Goal: Task Accomplishment & Management: Use online tool/utility

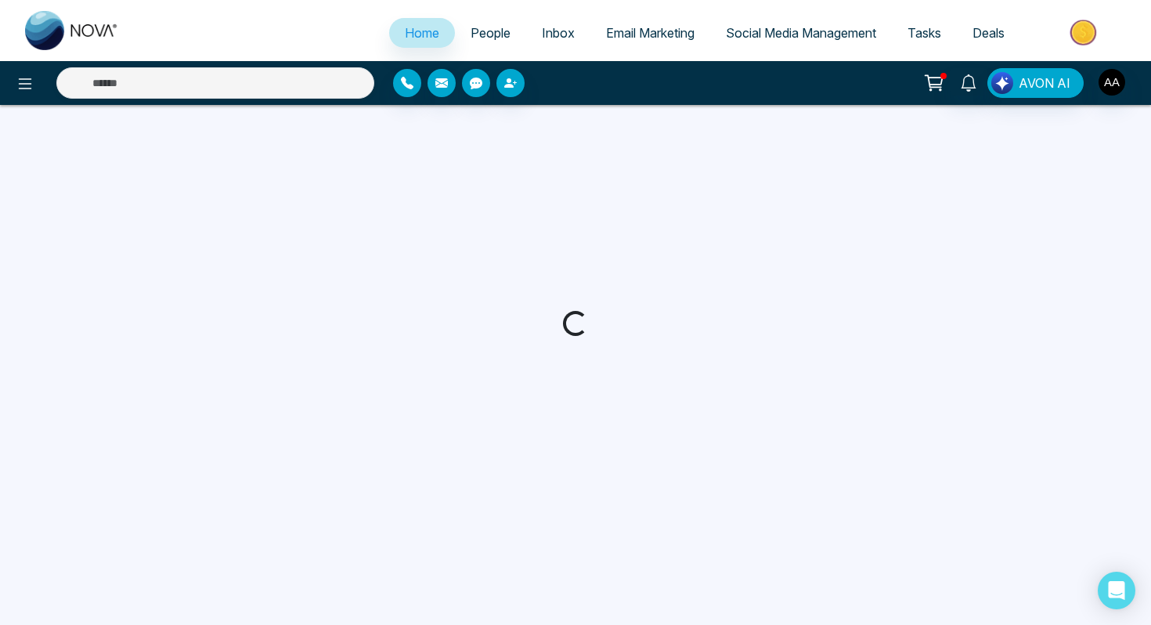
select select "*"
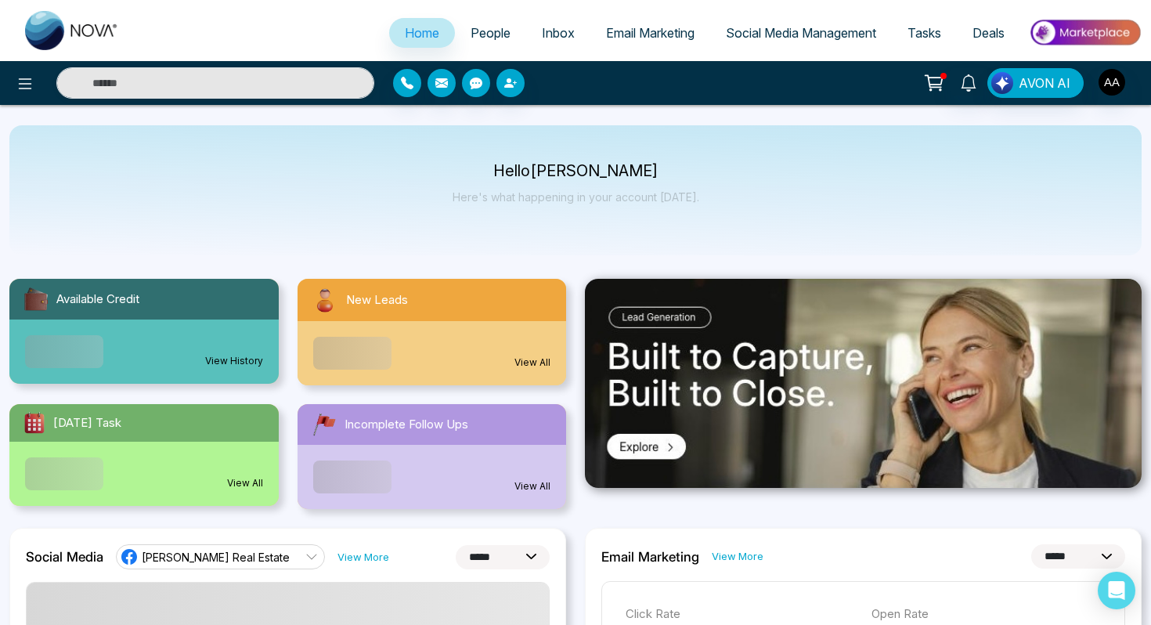
click at [482, 41] on link "People" at bounding box center [490, 33] width 71 height 30
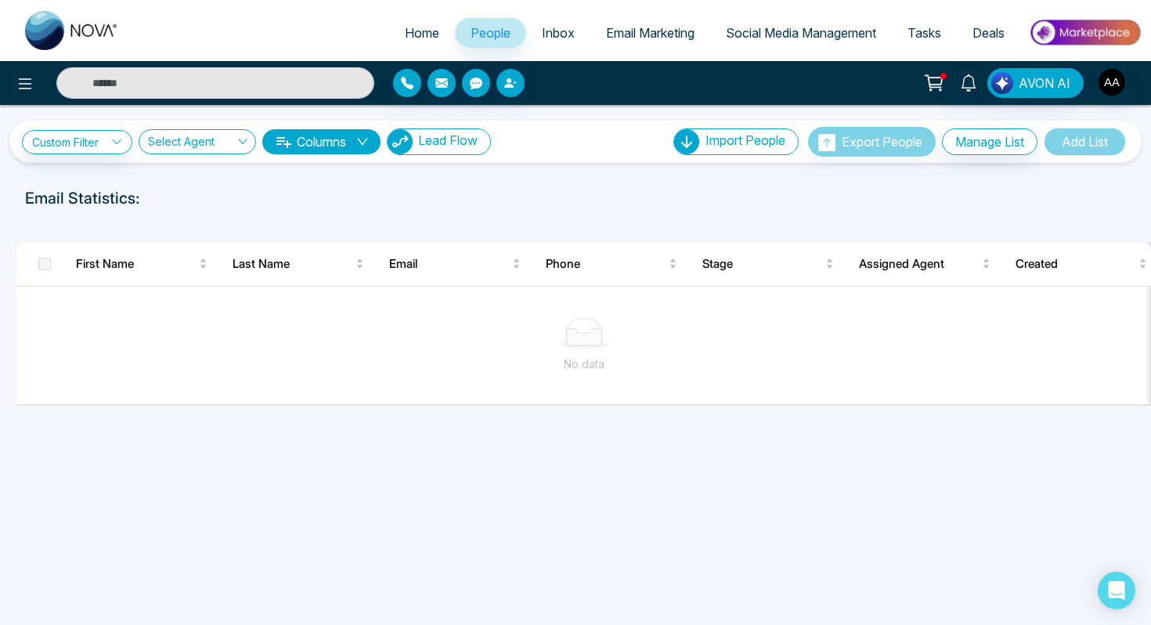
click at [468, 151] on button "Lead Flow" at bounding box center [439, 141] width 104 height 27
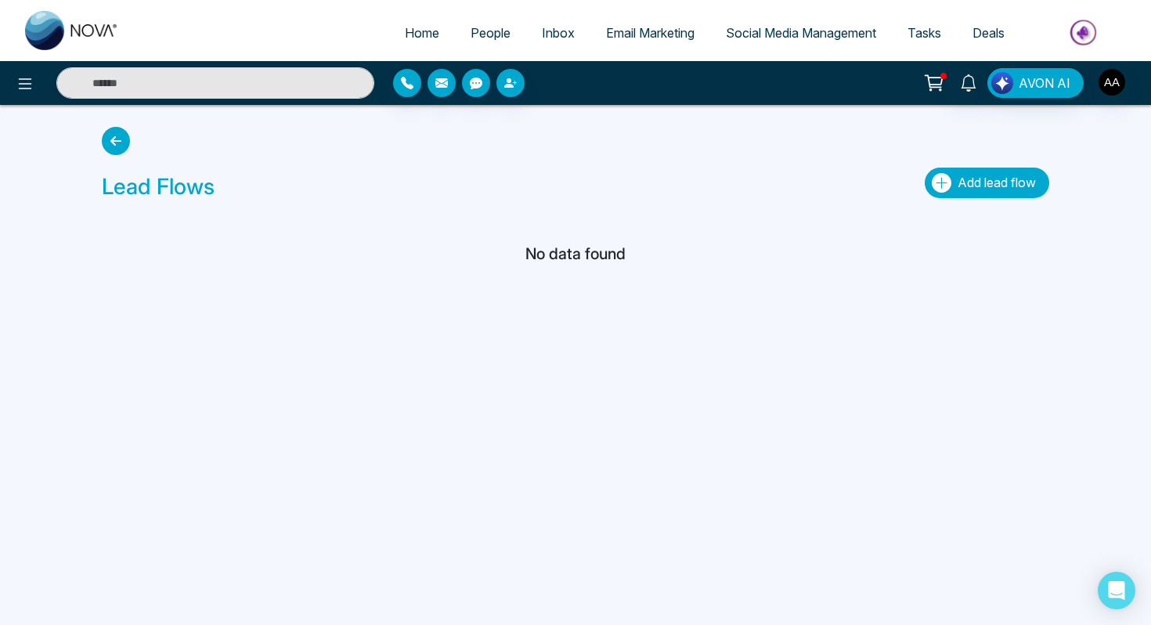
click at [950, 184] on button "Add lead flow" at bounding box center [987, 183] width 125 height 31
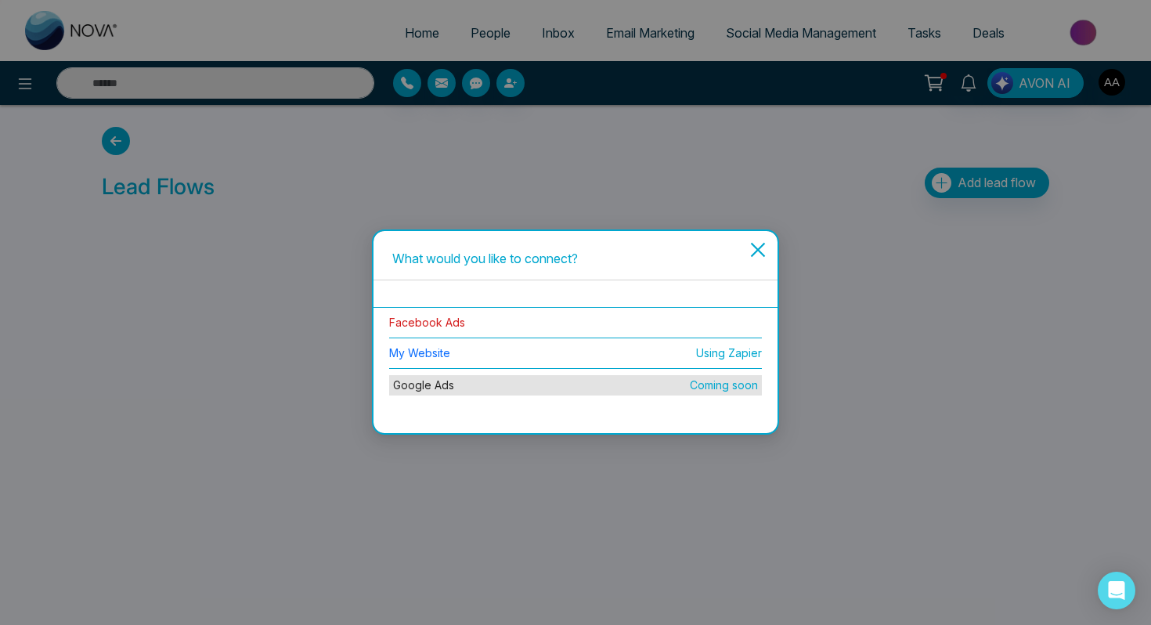
click at [452, 318] on link "Facebook Ads" at bounding box center [427, 322] width 76 height 13
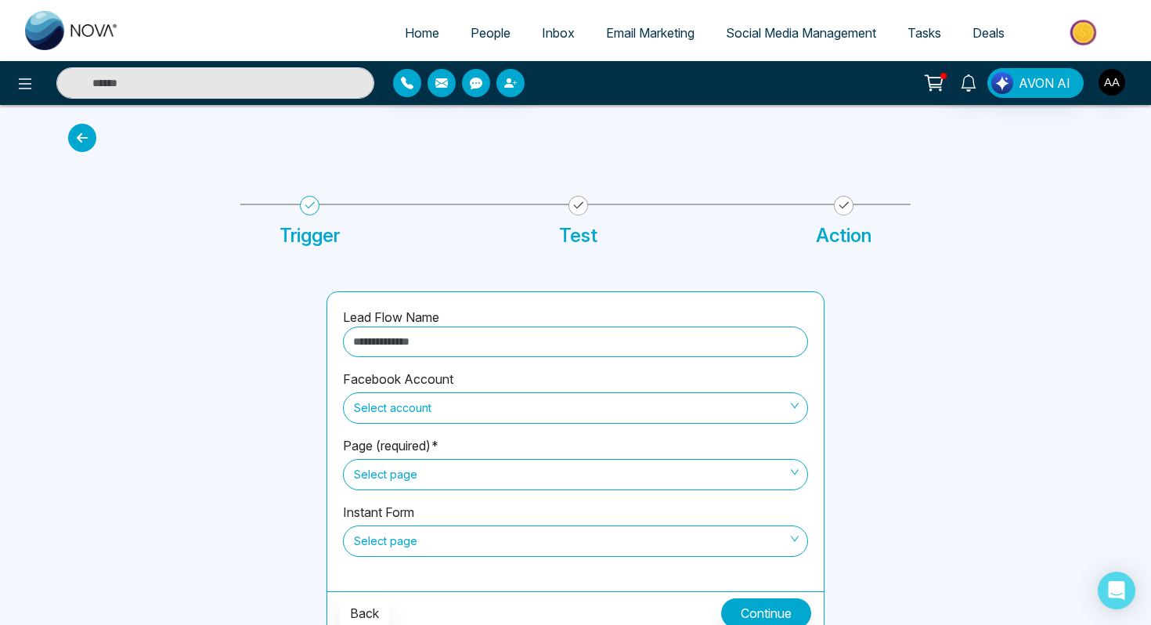
click at [461, 345] on input "text" at bounding box center [575, 342] width 465 height 31
type input "**********"
click at [452, 412] on span "Select account" at bounding box center [575, 408] width 443 height 27
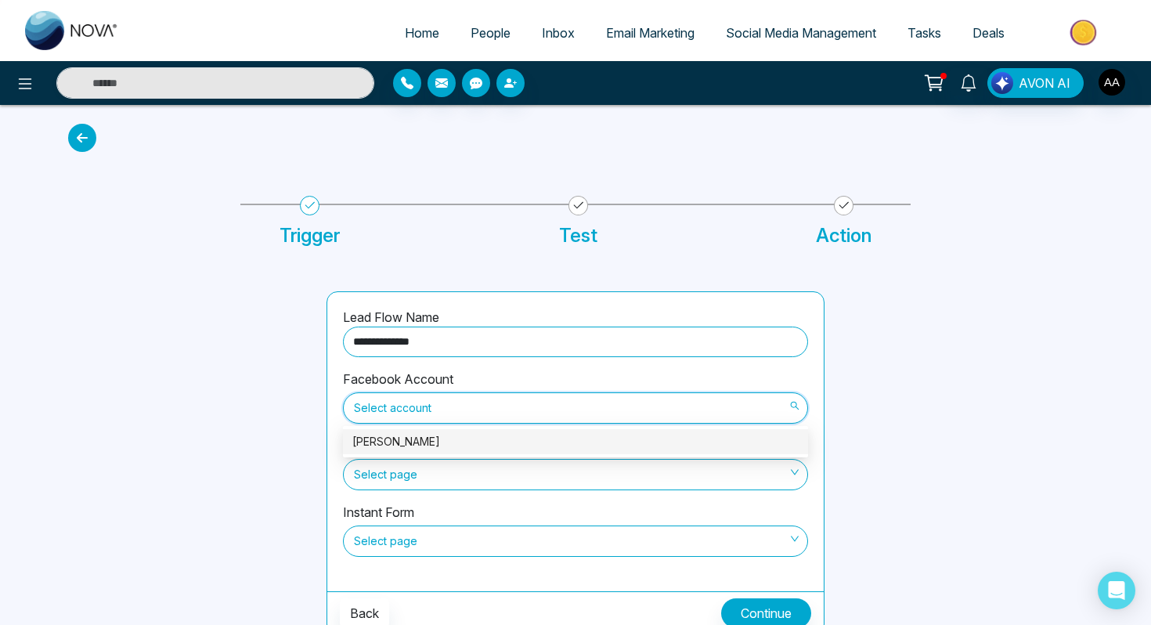
click at [446, 439] on div "Ash Ahluwalia" at bounding box center [575, 441] width 446 height 17
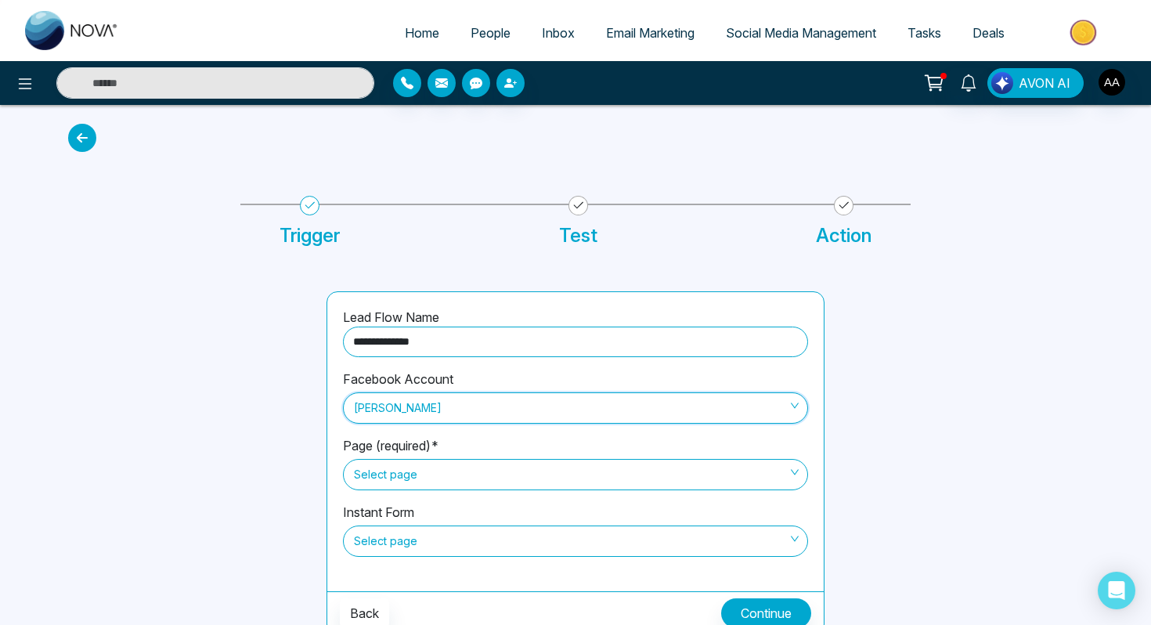
click at [444, 473] on span "Select page" at bounding box center [575, 474] width 443 height 27
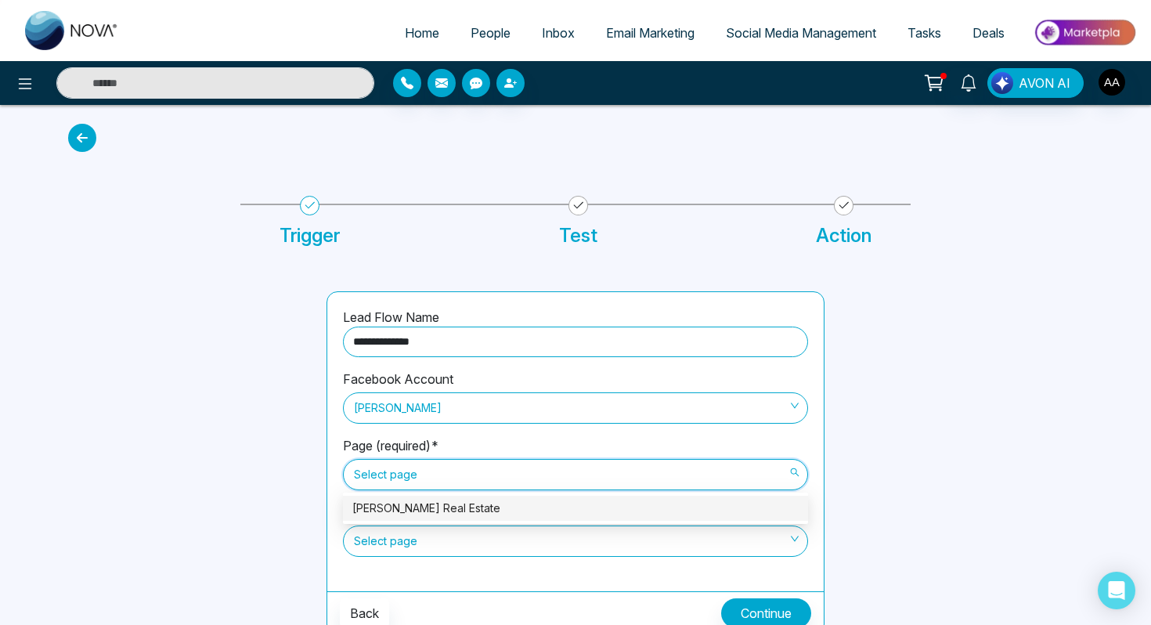
click at [447, 504] on div "[PERSON_NAME] Real Estate" at bounding box center [575, 508] width 446 height 17
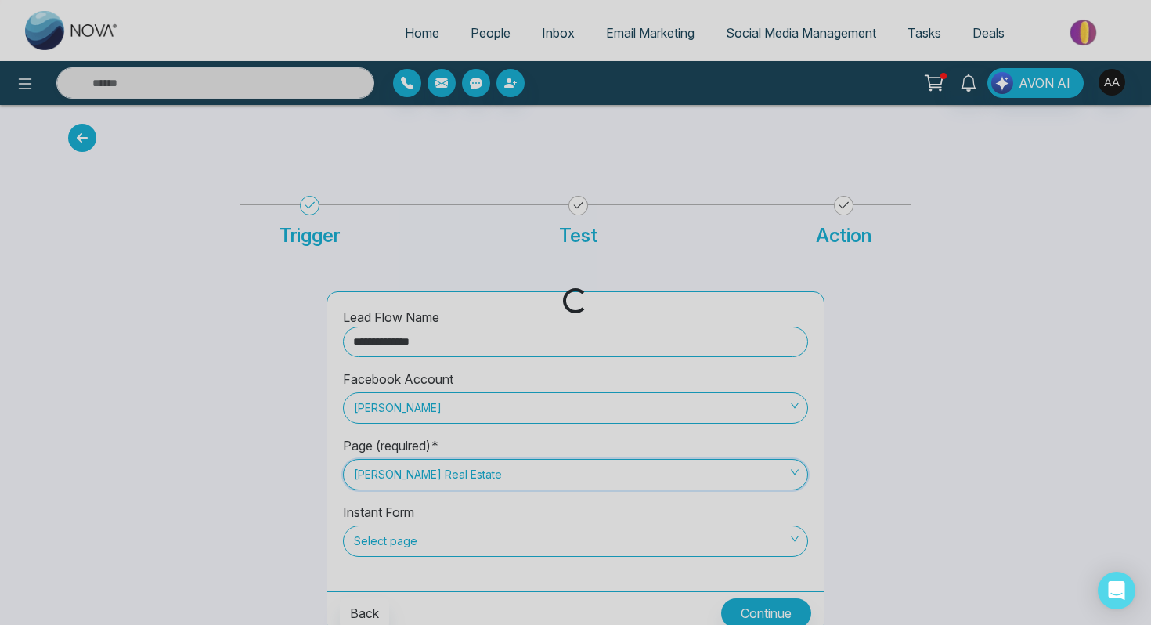
scroll to position [10, 0]
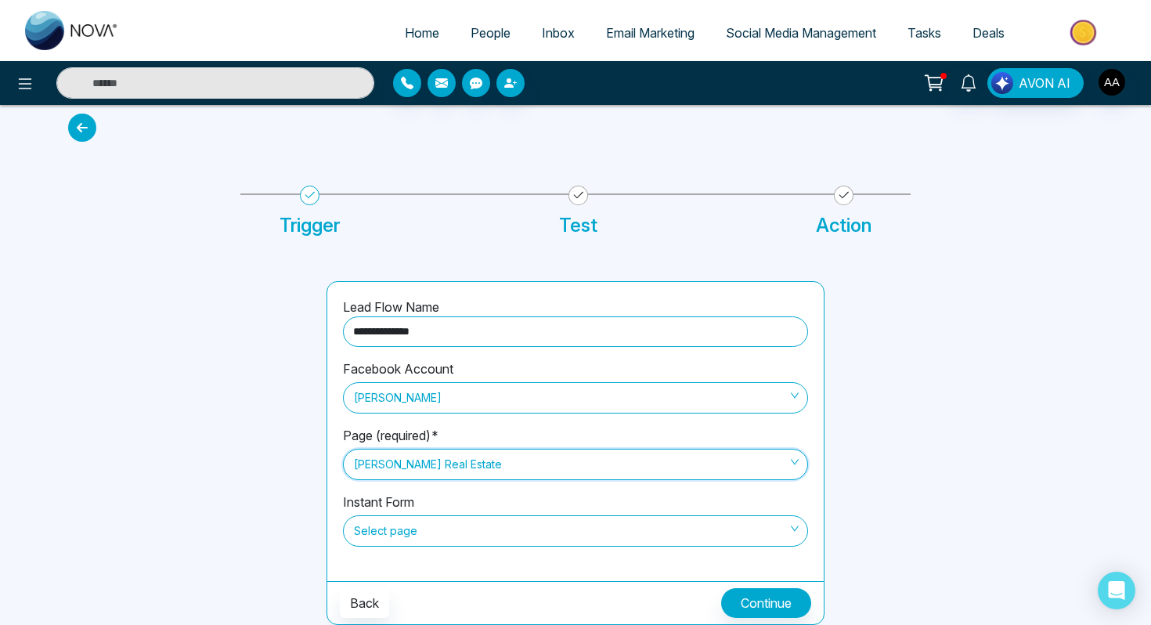
click at [447, 530] on span "Select page" at bounding box center [575, 531] width 443 height 27
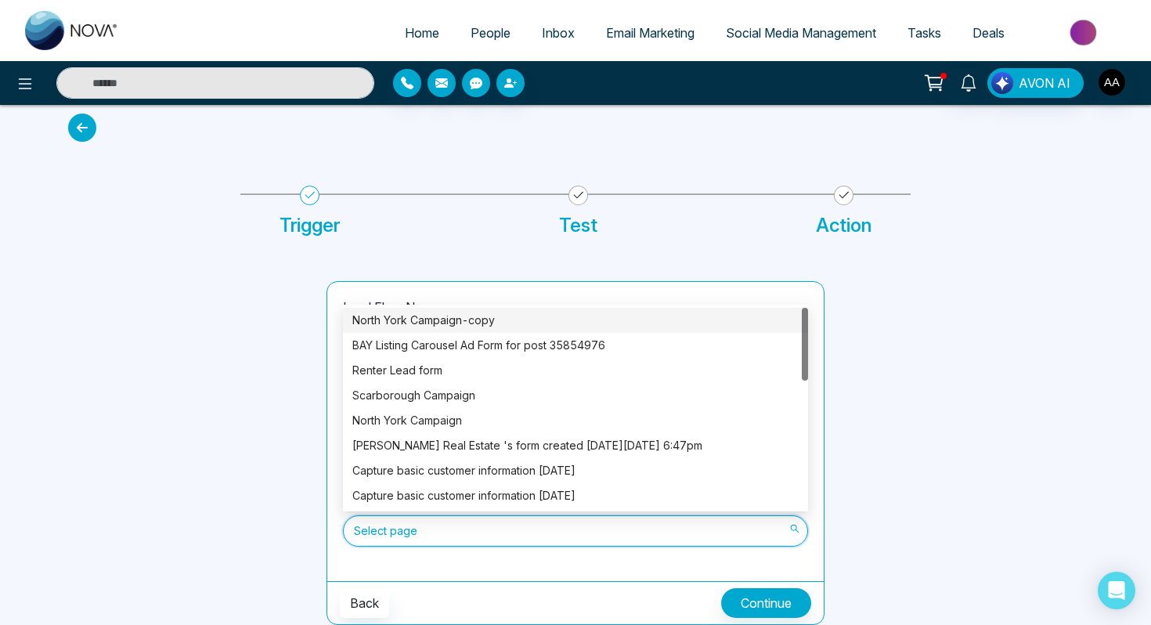
click at [494, 320] on div "North York Campaign-copy" at bounding box center [575, 320] width 446 height 17
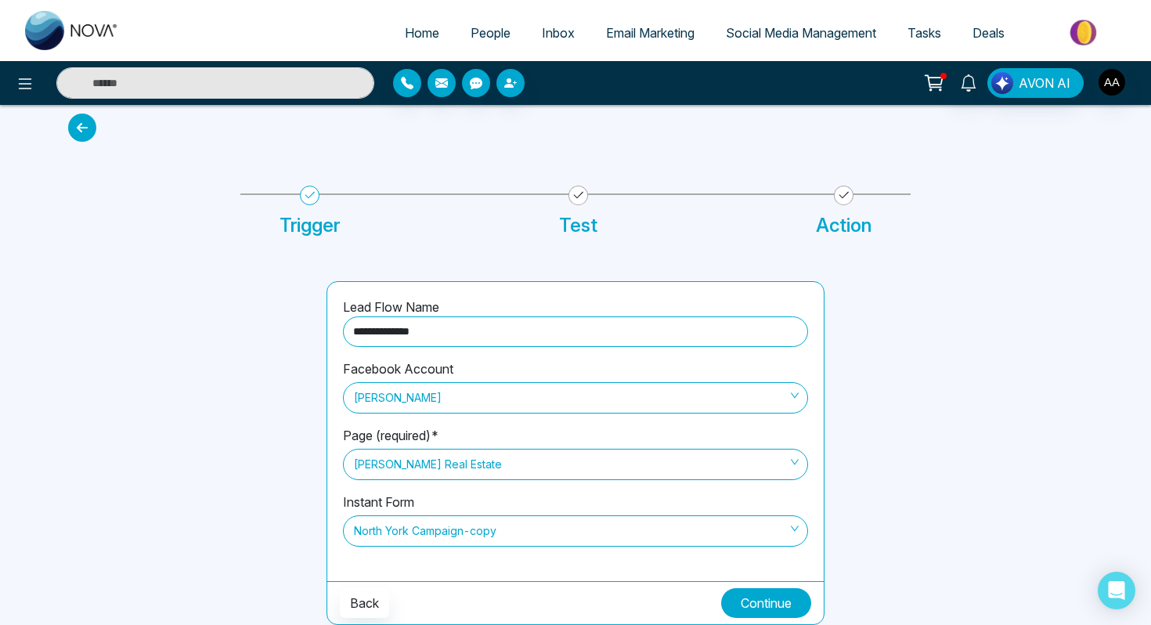
click at [770, 598] on button "Continue" at bounding box center [766, 603] width 90 height 30
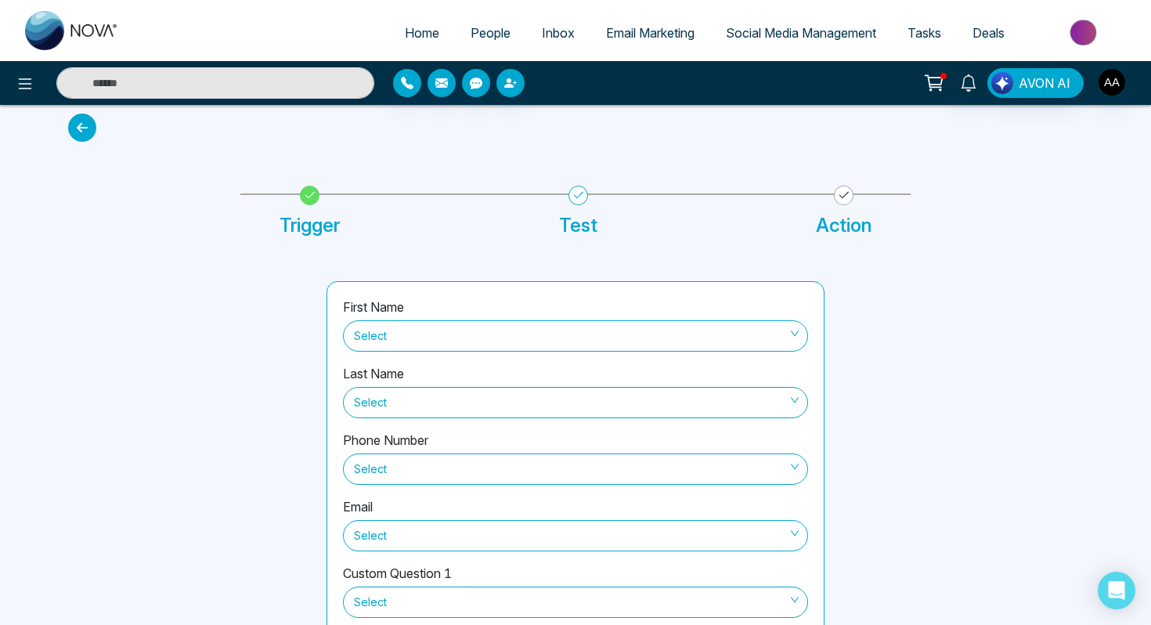
click at [604, 357] on div "First Name Select" at bounding box center [575, 331] width 465 height 67
click at [604, 329] on span "Select" at bounding box center [575, 336] width 443 height 27
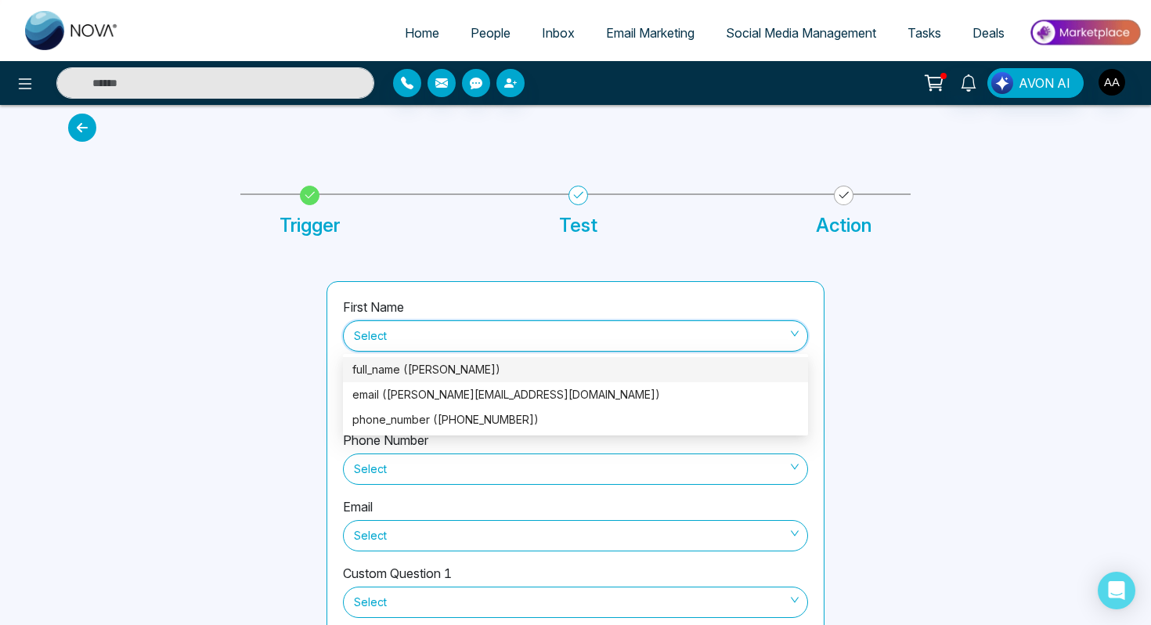
click at [540, 374] on div "full_name (britt)" at bounding box center [575, 369] width 446 height 17
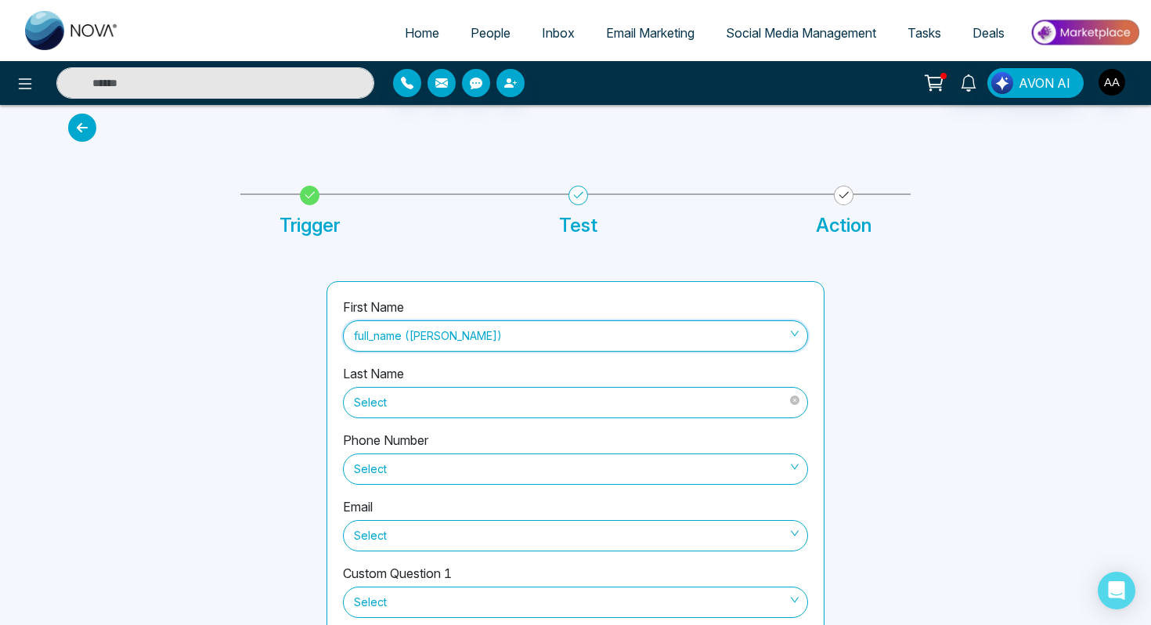
click at [528, 403] on span "Select" at bounding box center [575, 402] width 443 height 27
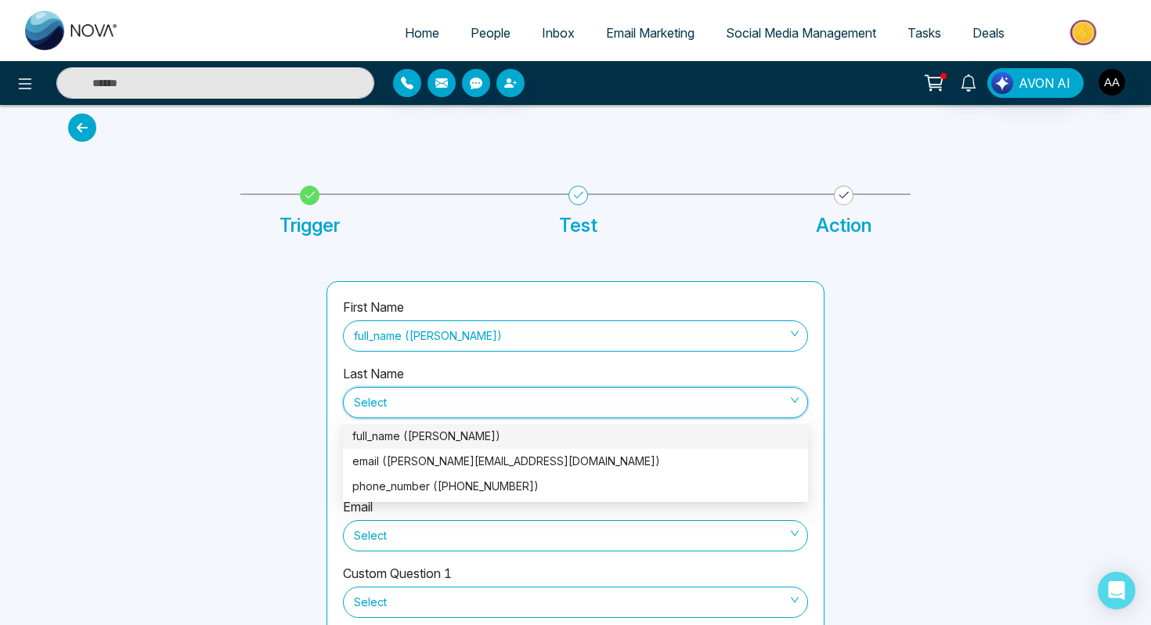
click at [550, 369] on div "Last Name Select" at bounding box center [575, 397] width 465 height 67
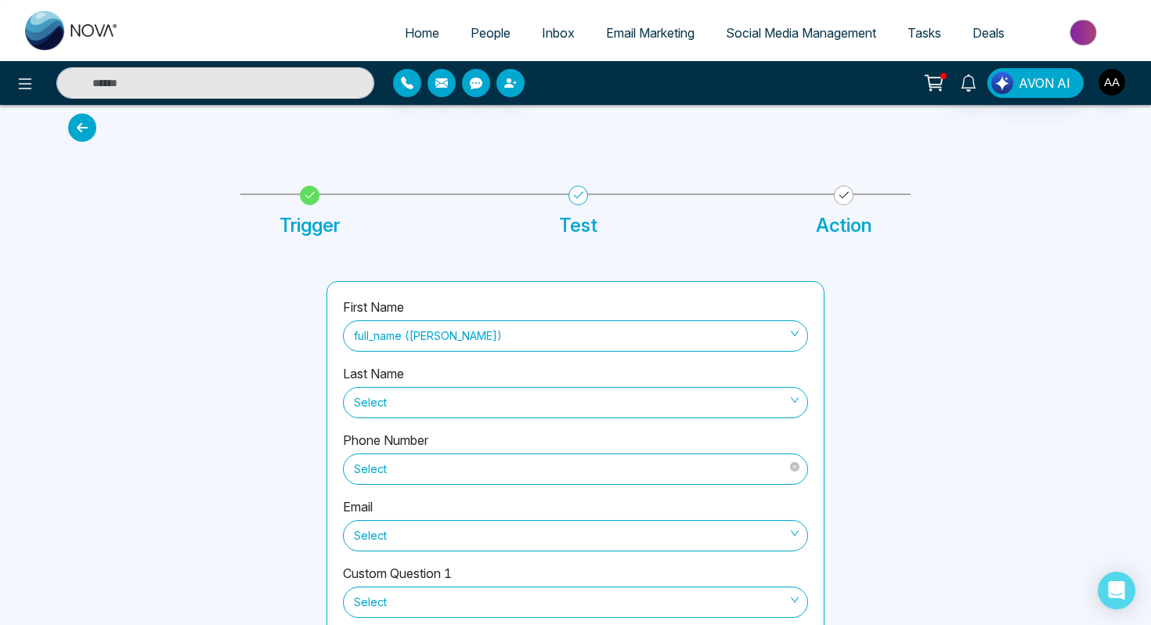
click at [507, 470] on span "Select" at bounding box center [575, 469] width 443 height 27
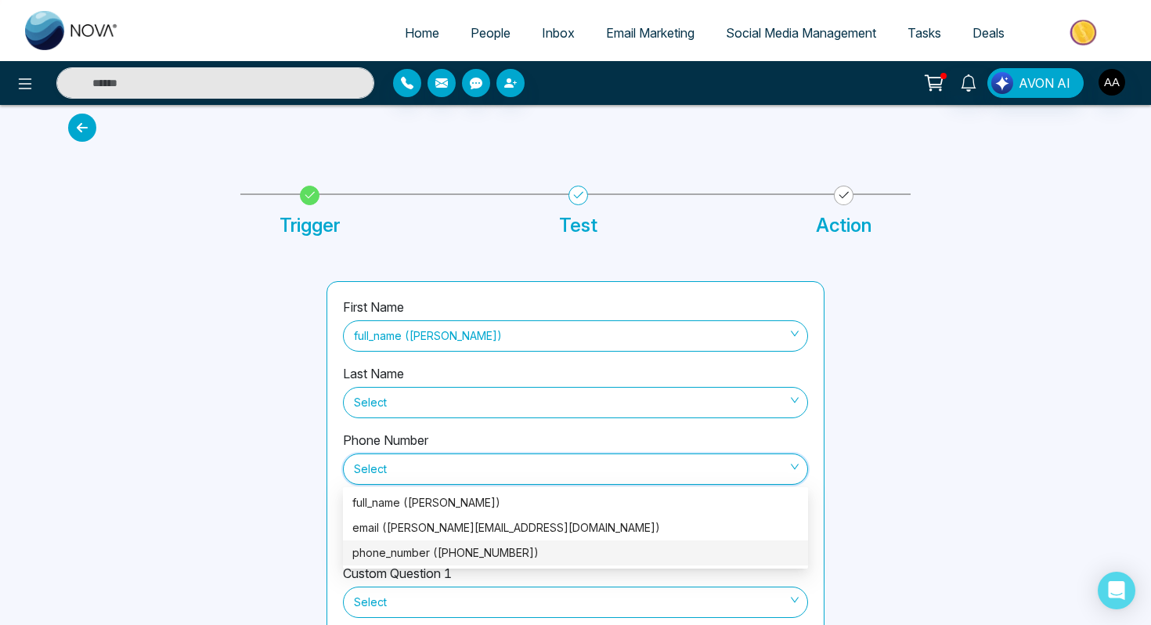
click at [511, 547] on div "phone_number (+14168287507)" at bounding box center [575, 552] width 446 height 17
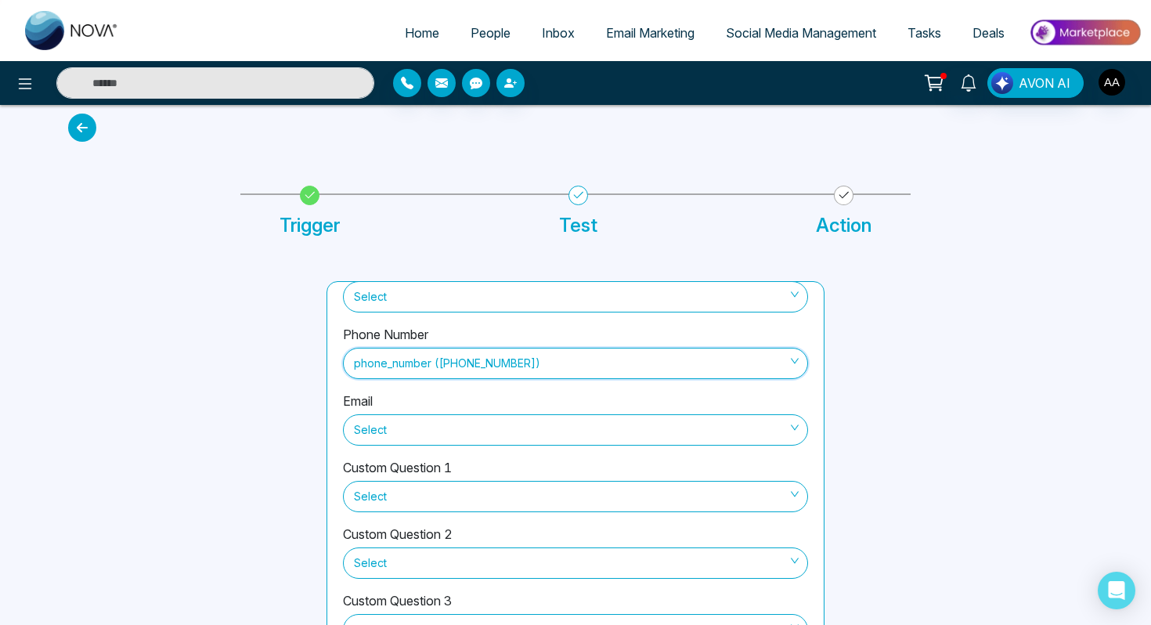
scroll to position [113, 0]
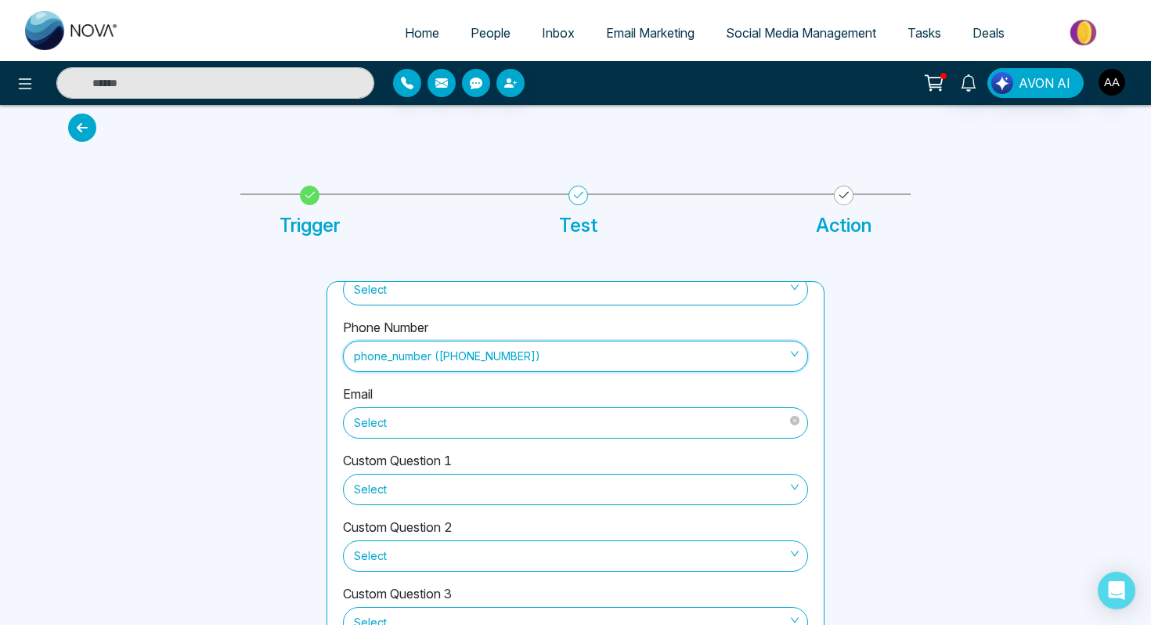
click at [524, 429] on span "Select" at bounding box center [575, 423] width 443 height 27
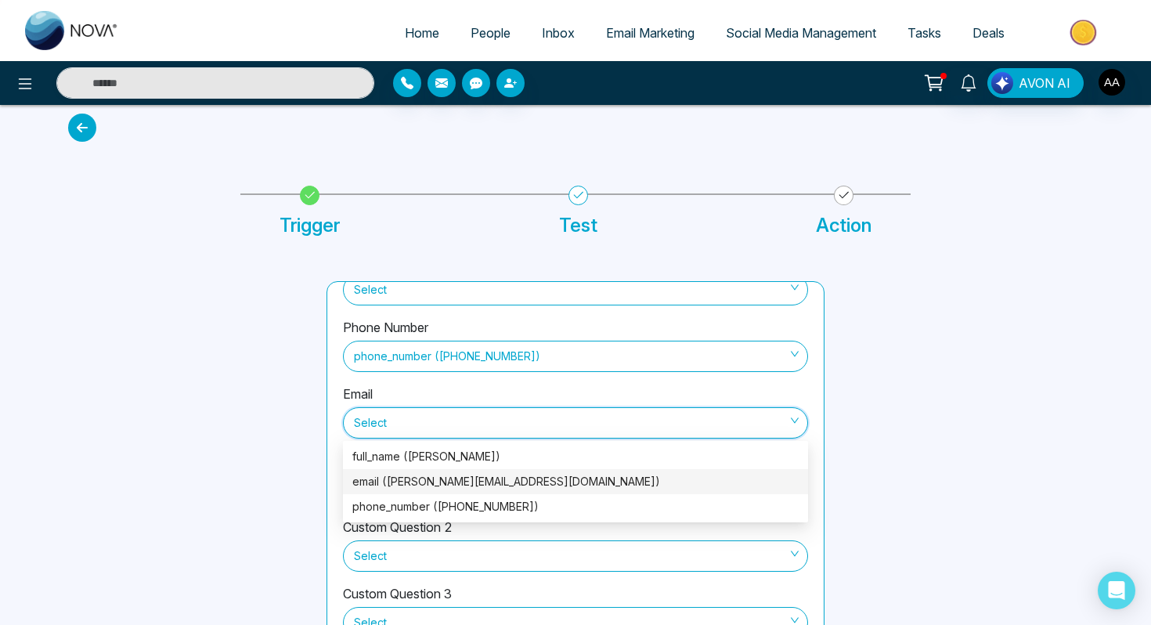
click at [505, 478] on div "email (brittainierobson@gmail.com)" at bounding box center [575, 481] width 446 height 17
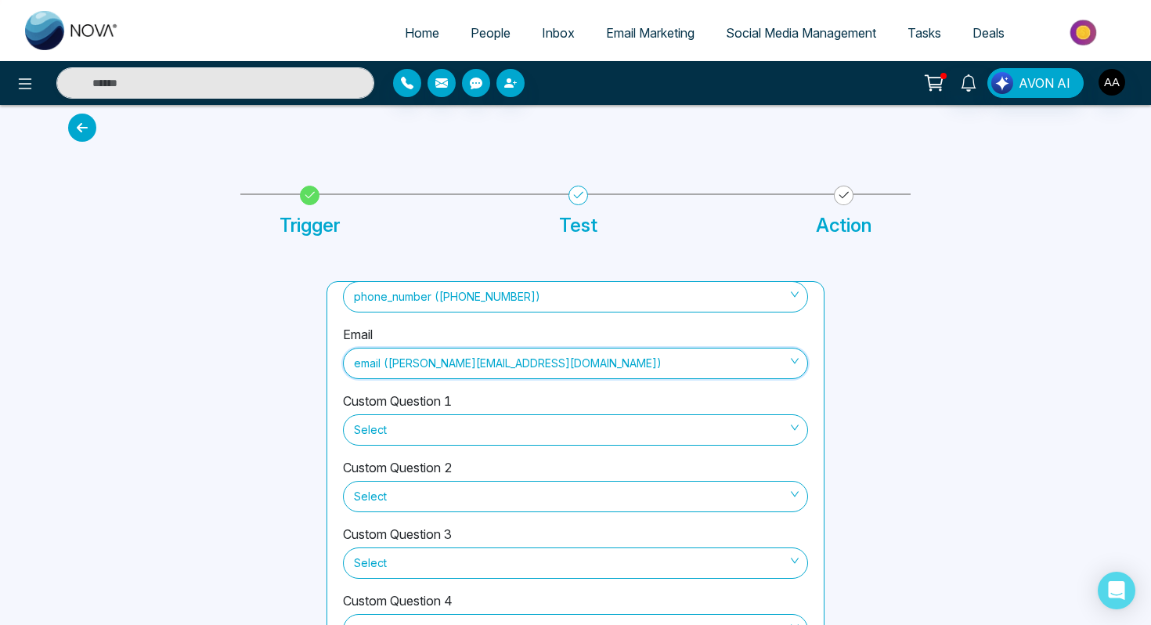
scroll to position [103, 0]
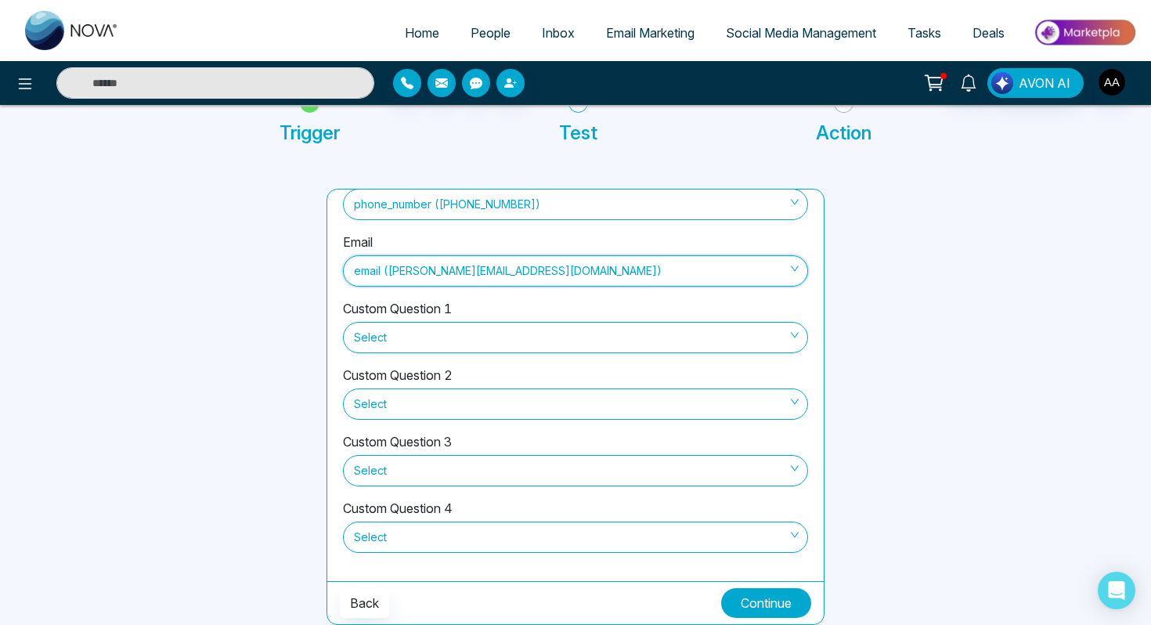
click at [775, 598] on button "Continue" at bounding box center [766, 603] width 90 height 30
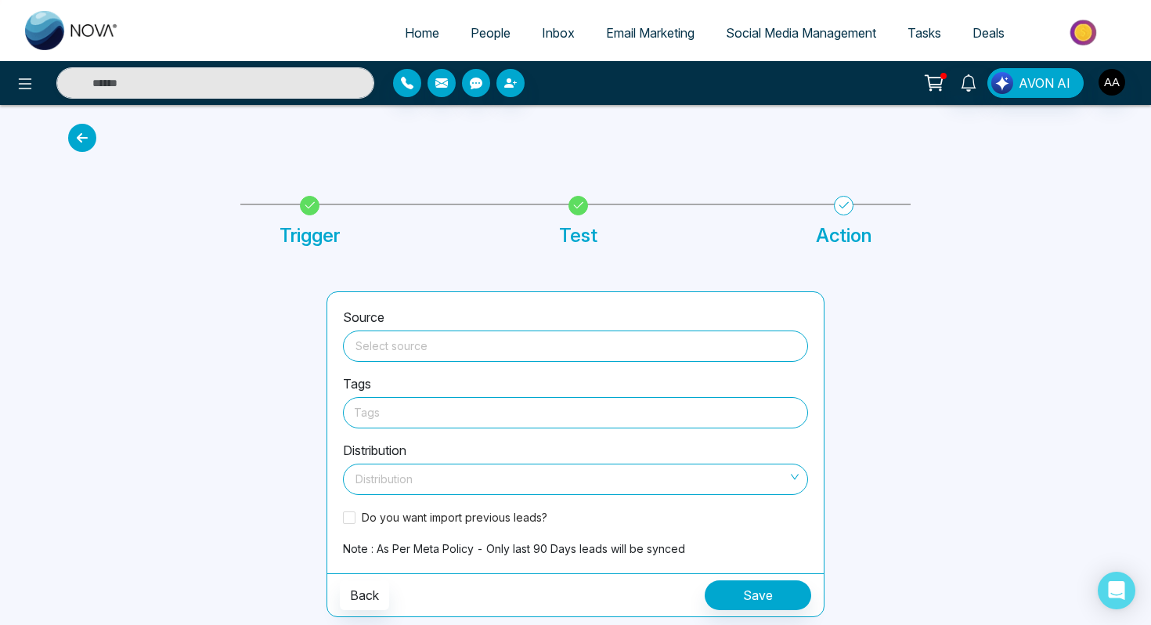
click at [590, 349] on input "search" at bounding box center [575, 342] width 446 height 23
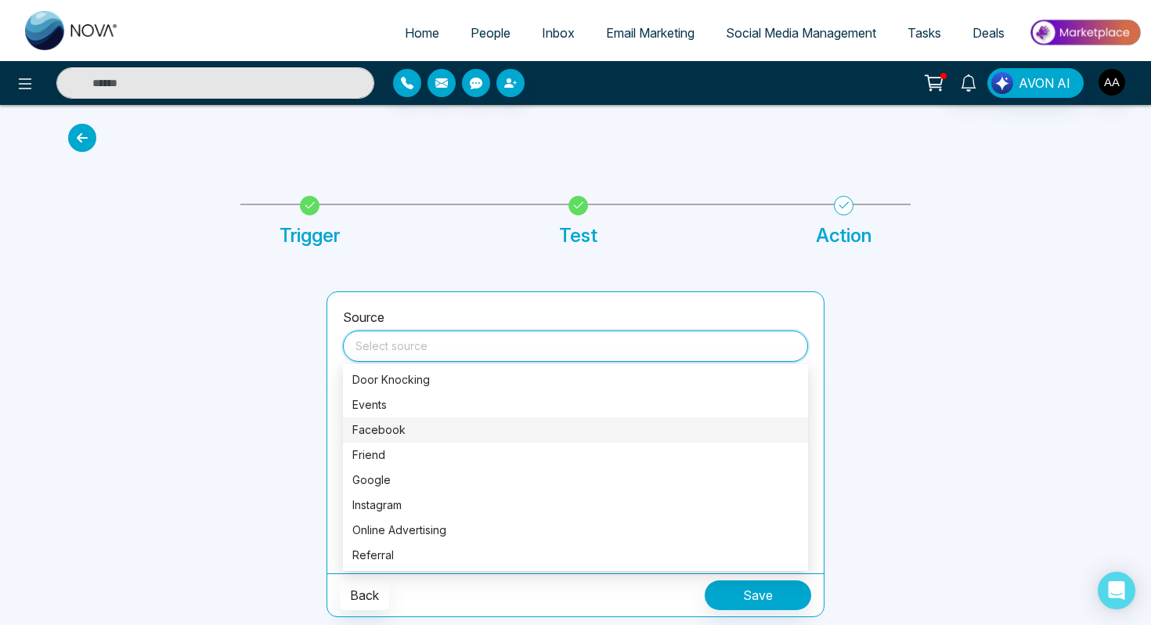
click at [474, 432] on div "Facebook" at bounding box center [575, 429] width 446 height 17
type input "********"
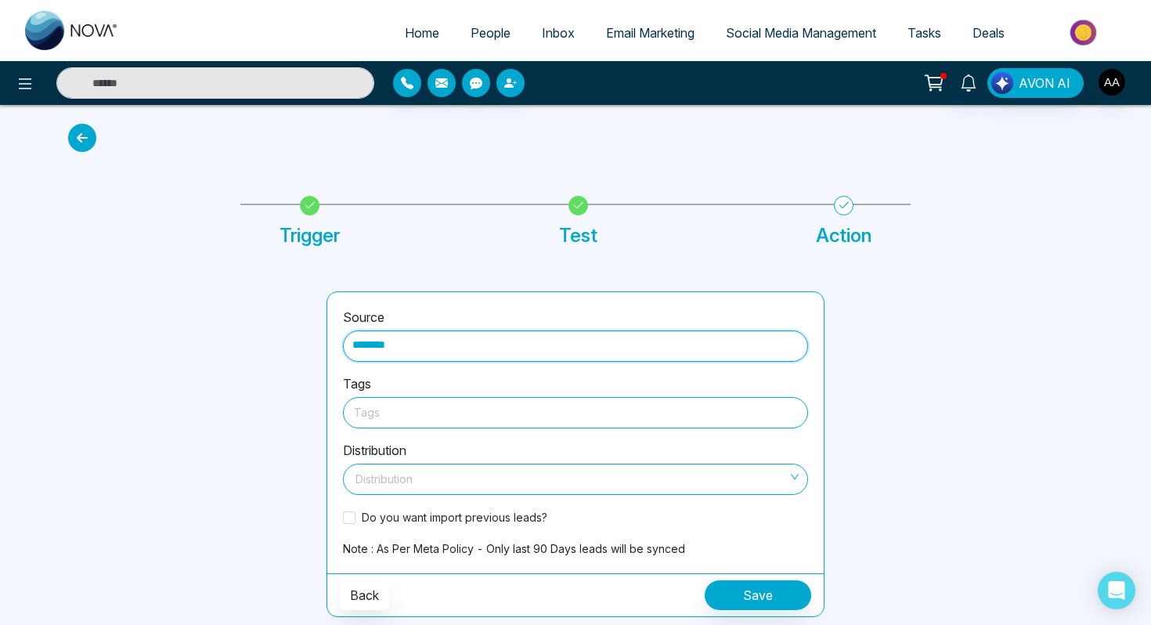
click at [458, 413] on div at bounding box center [575, 413] width 443 height 20
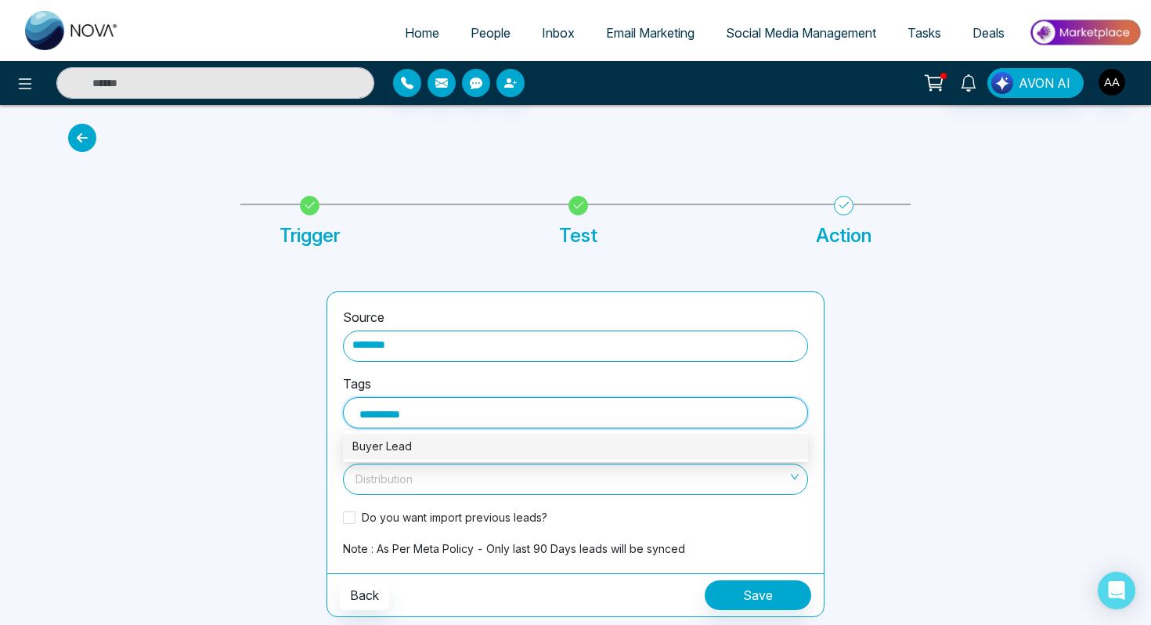
type input "**********"
click at [442, 446] on div "Buyer Leads" at bounding box center [575, 446] width 446 height 17
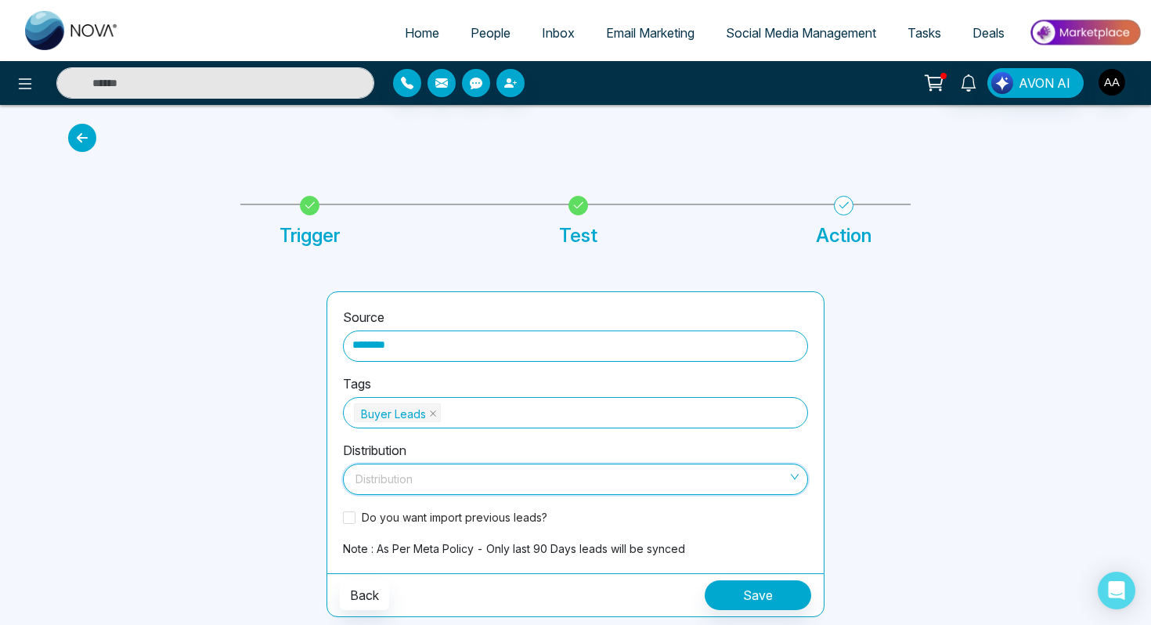
click at [422, 478] on input "search" at bounding box center [569, 475] width 435 height 23
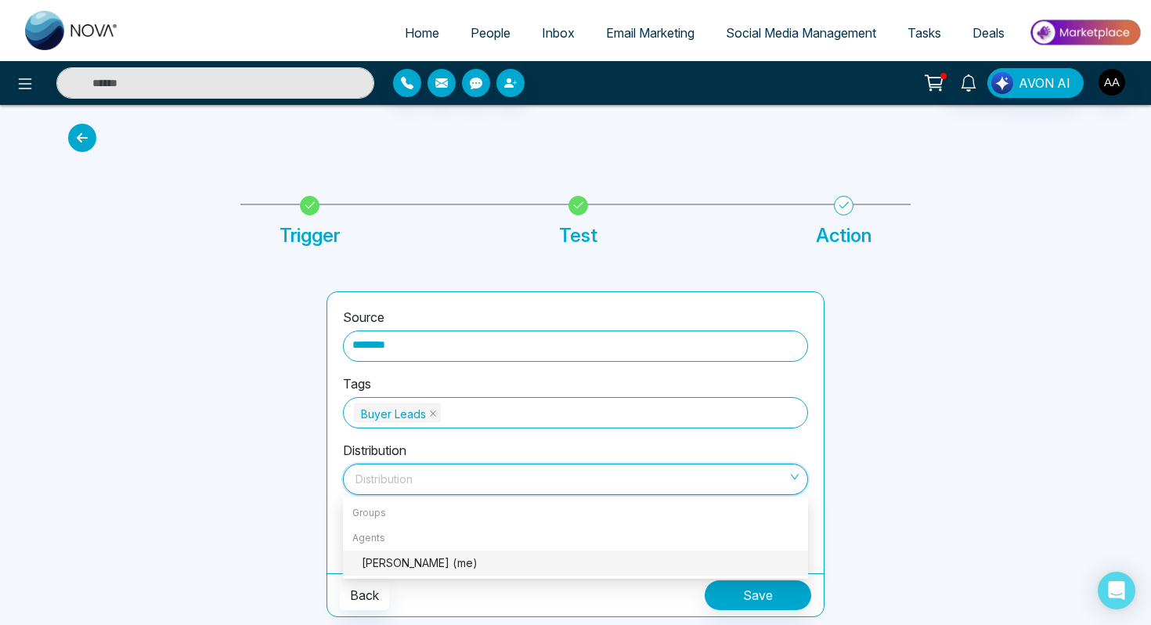
click at [428, 566] on div "Ash Ahluwalia (me)" at bounding box center [580, 562] width 437 height 17
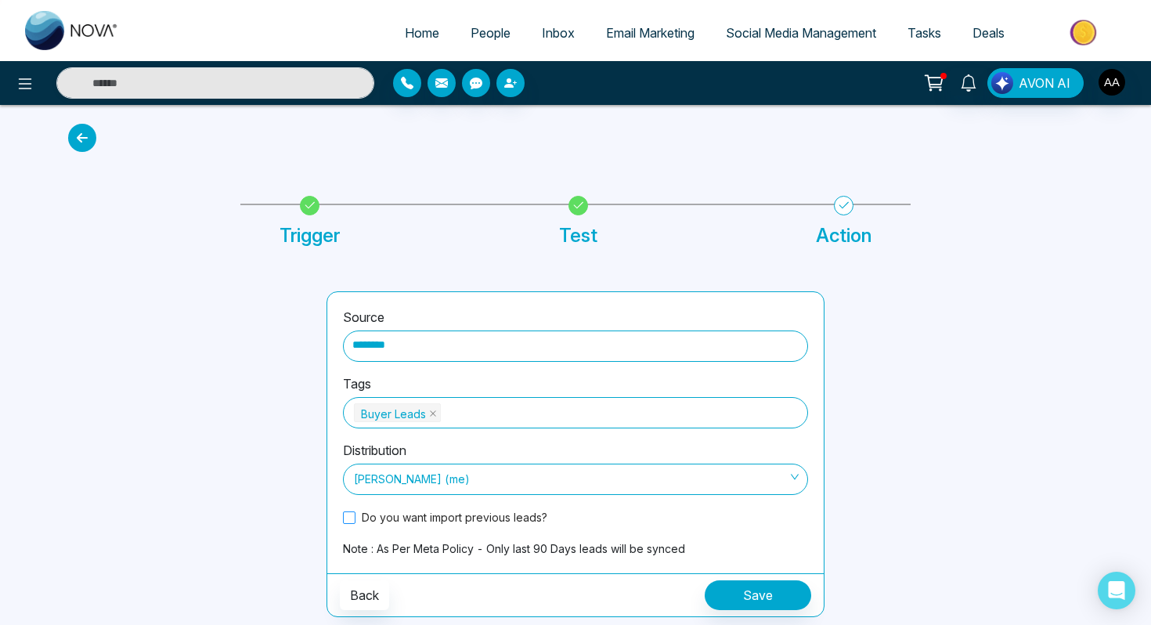
click at [354, 522] on span at bounding box center [349, 517] width 13 height 13
click at [735, 599] on button "Save" at bounding box center [758, 595] width 107 height 30
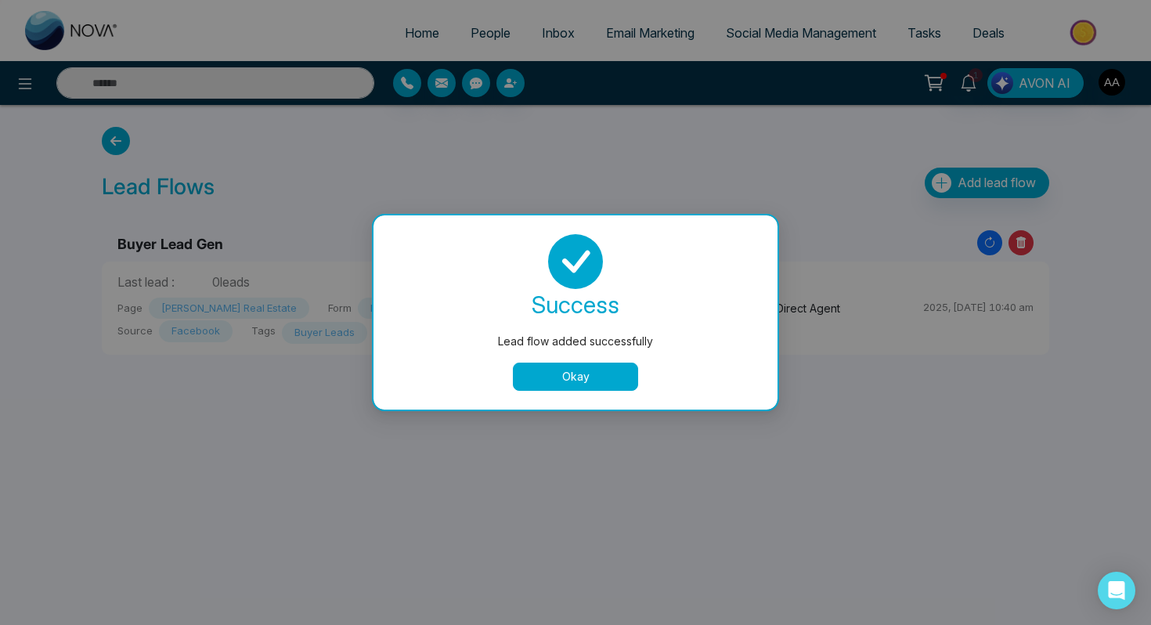
click at [542, 373] on button "Okay" at bounding box center [575, 377] width 125 height 28
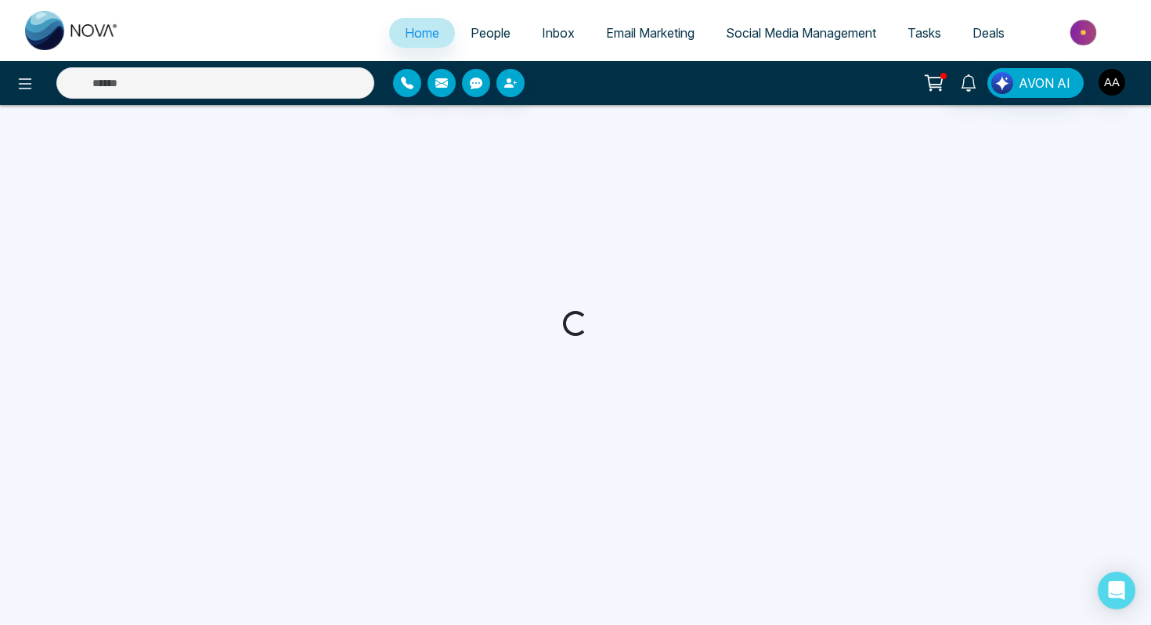
select select "*"
